Goal: Use online tool/utility: Utilize a website feature to perform a specific function

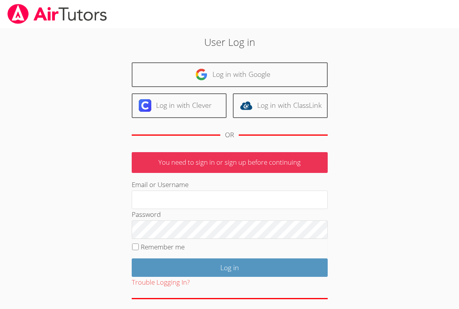
type input "[EMAIL_ADDRESS][DOMAIN_NAME]"
click at [134, 244] on input "Remember me" at bounding box center [135, 246] width 7 height 7
checkbox input "true"
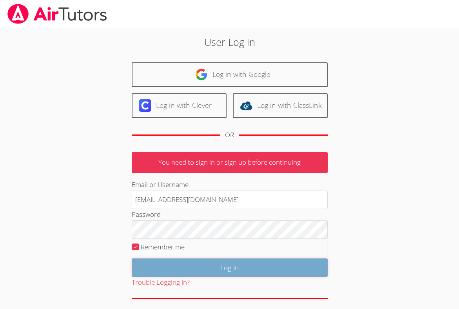
click at [152, 261] on input "Log in" at bounding box center [230, 267] width 196 height 18
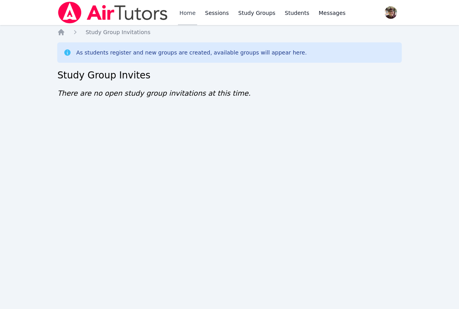
click at [186, 11] on link "Home" at bounding box center [187, 12] width 19 height 25
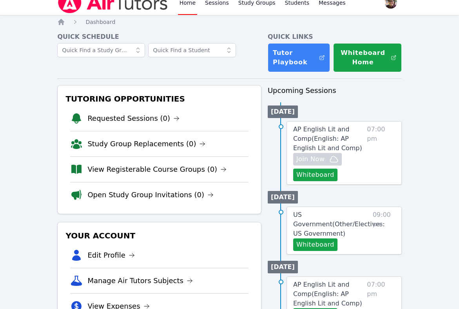
scroll to position [12, 0]
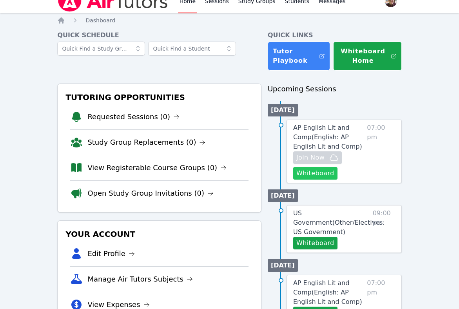
click at [320, 175] on button "Whiteboard" at bounding box center [315, 173] width 44 height 13
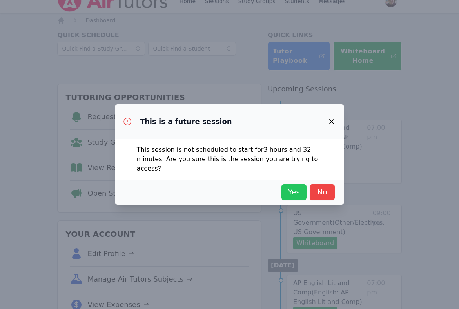
click at [293, 189] on span "Yes" at bounding box center [293, 192] width 17 height 11
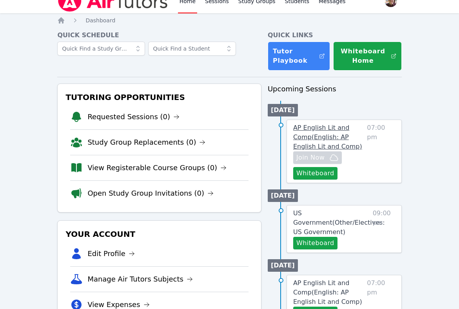
click at [320, 133] on span "AP English Lit and Comp ( English: AP English Lit and Comp )" at bounding box center [327, 137] width 69 height 26
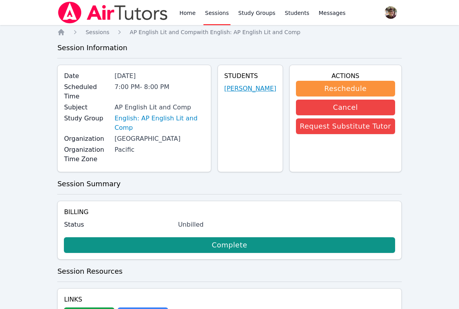
click at [249, 93] on link "[PERSON_NAME]" at bounding box center [250, 88] width 52 height 9
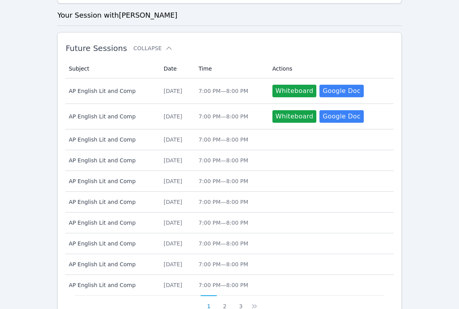
scroll to position [385, 0]
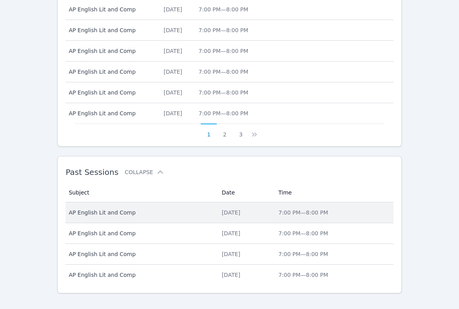
click at [103, 208] on td "Subject AP English Lit and Comp" at bounding box center [140, 212] width 151 height 21
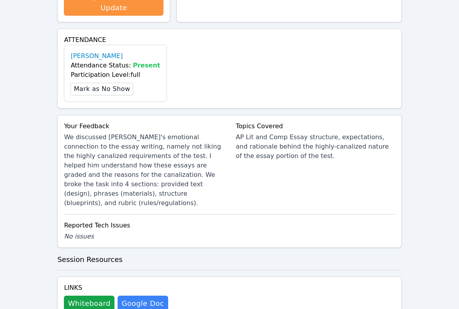
scroll to position [241, 0]
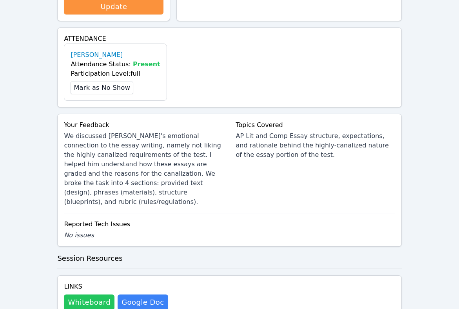
click at [90, 294] on button "Whiteboard" at bounding box center [89, 302] width 51 height 16
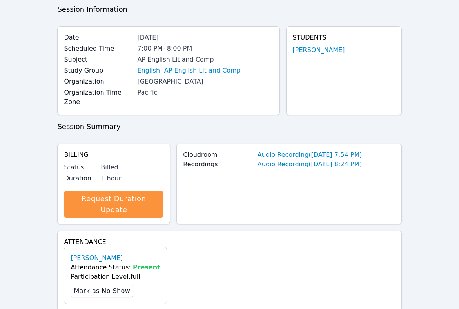
scroll to position [0, 0]
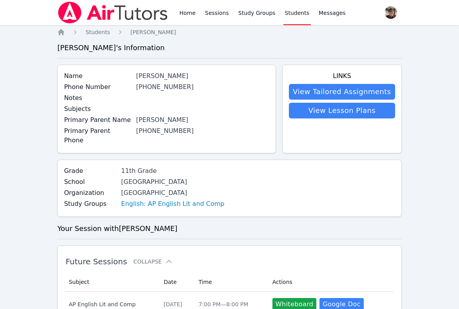
scroll to position [385, 0]
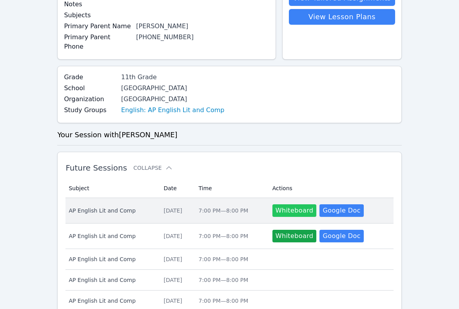
click at [285, 204] on button "Whiteboard" at bounding box center [294, 210] width 44 height 13
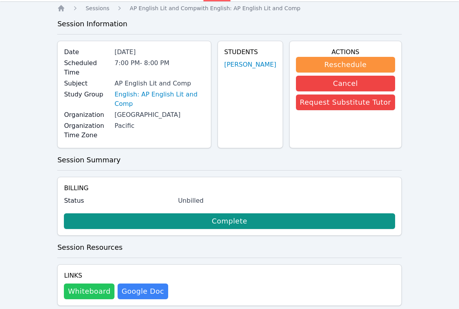
click at [80, 283] on button "Whiteboard" at bounding box center [89, 291] width 51 height 16
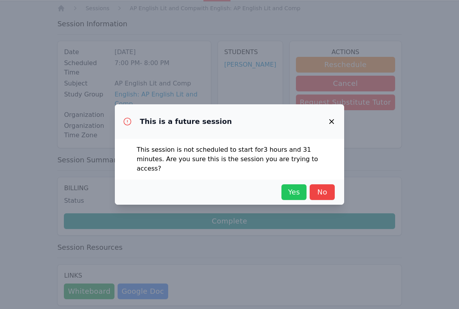
click at [293, 189] on span "Yes" at bounding box center [293, 192] width 17 height 11
